Goal: Information Seeking & Learning: Learn about a topic

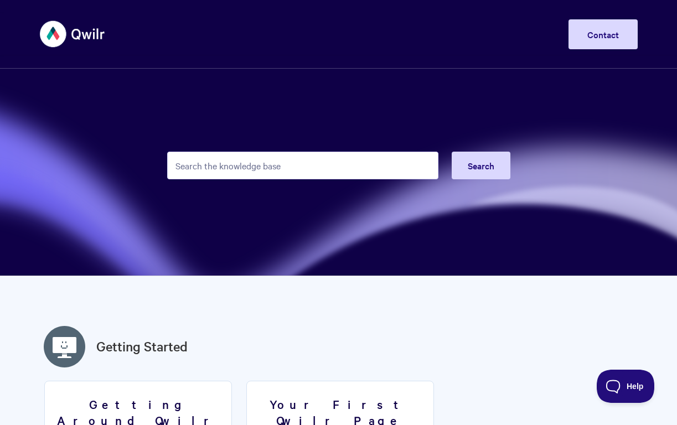
click at [252, 167] on input "Search the knowledge base" at bounding box center [302, 166] width 271 height 28
type input "bullets"
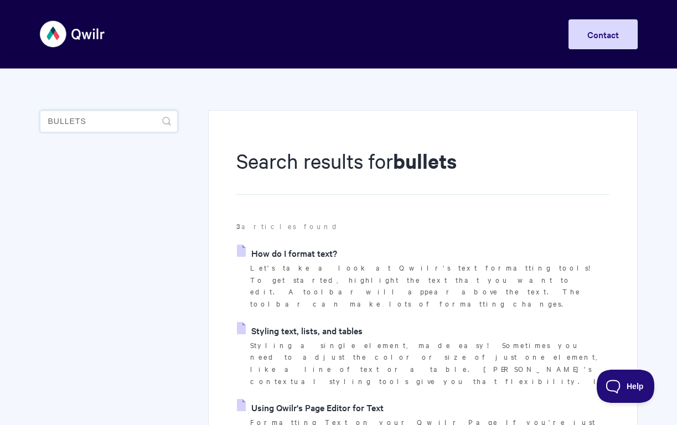
click at [114, 127] on input "bullets" at bounding box center [109, 121] width 138 height 22
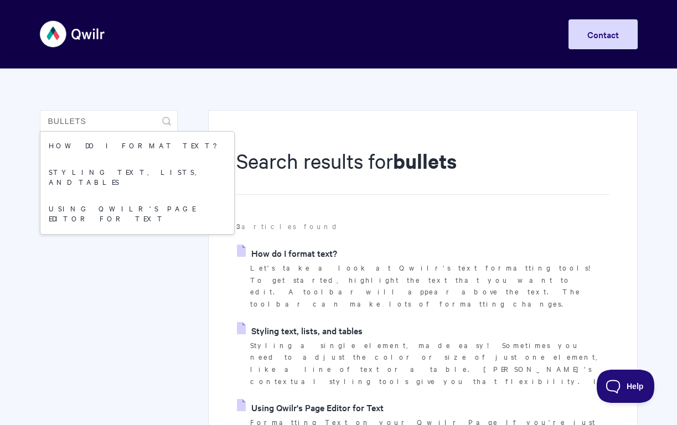
click at [326, 252] on link "How do I format text?" at bounding box center [287, 253] width 100 height 17
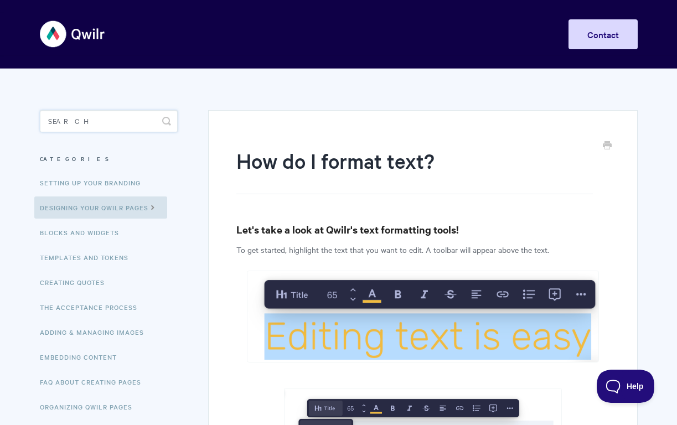
click at [109, 124] on input "Search" at bounding box center [109, 121] width 138 height 22
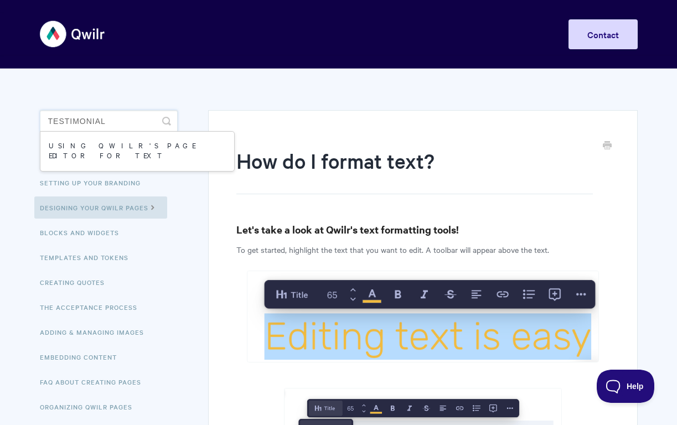
type input "testimonial"
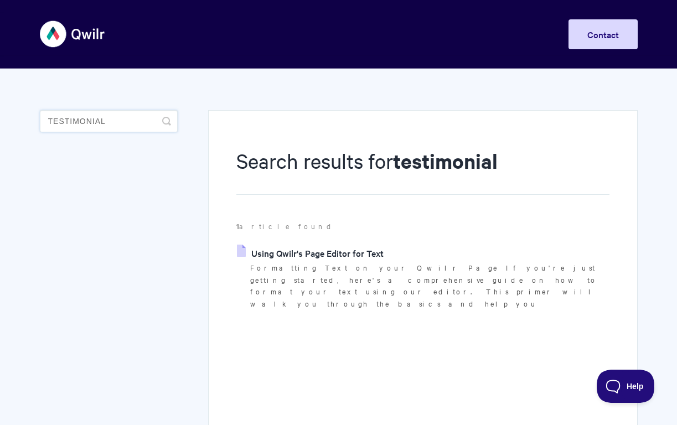
click at [116, 120] on input "testimonial" at bounding box center [109, 121] width 138 height 22
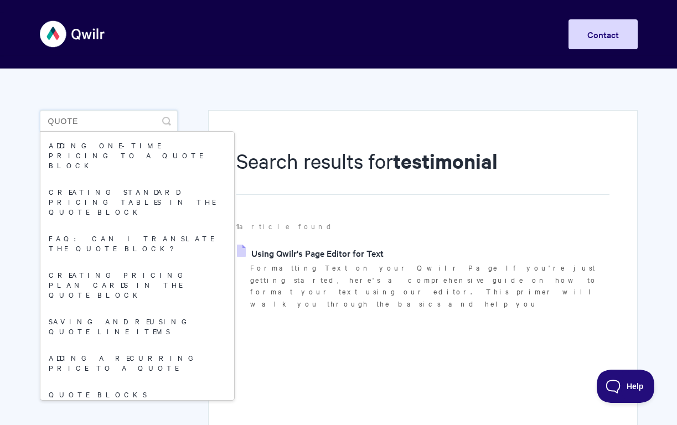
type input "quote"
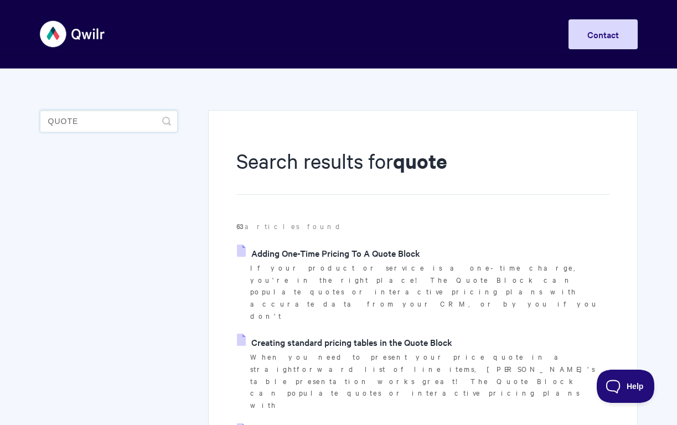
click at [114, 121] on input "quote" at bounding box center [109, 121] width 138 height 22
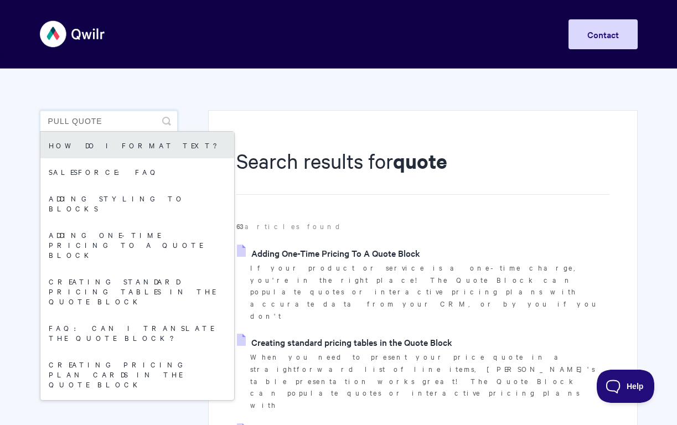
type input "Pull quote"
click at [119, 142] on link "How do I format text?" at bounding box center [137, 145] width 194 height 27
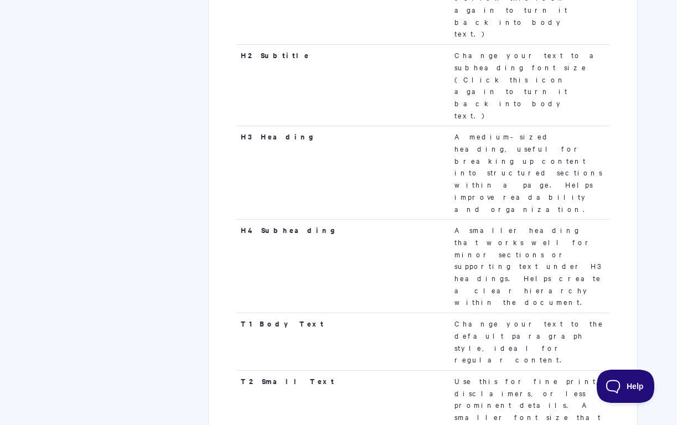
scroll to position [686, 0]
